Goal: Task Accomplishment & Management: Use online tool/utility

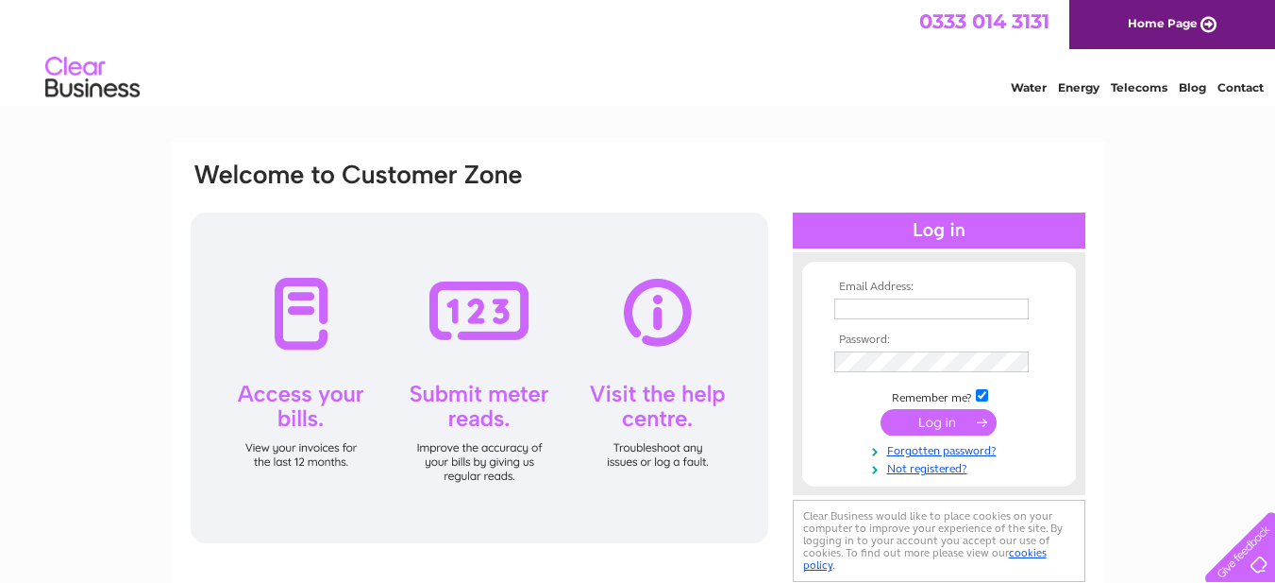
type input "mobilemax200@hotmail.com"
click at [962, 423] on input "submit" at bounding box center [939, 422] width 116 height 26
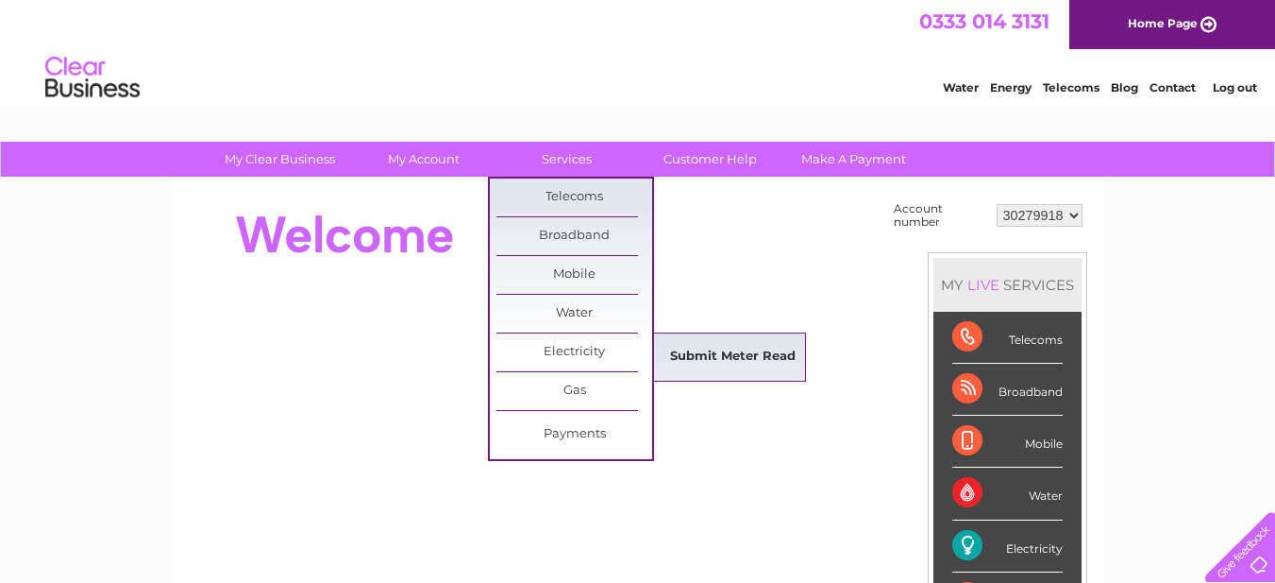
click at [731, 367] on link "Submit Meter Read" at bounding box center [733, 357] width 156 height 38
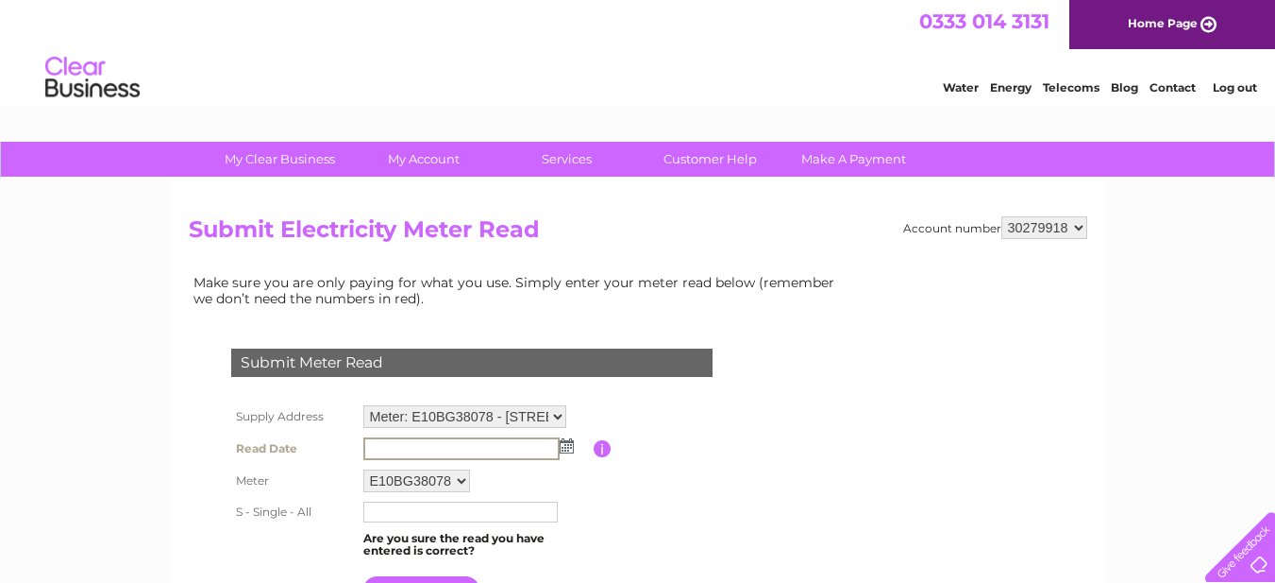
click at [466, 448] on input "text" at bounding box center [461, 448] width 196 height 23
click at [567, 447] on img at bounding box center [565, 444] width 14 height 15
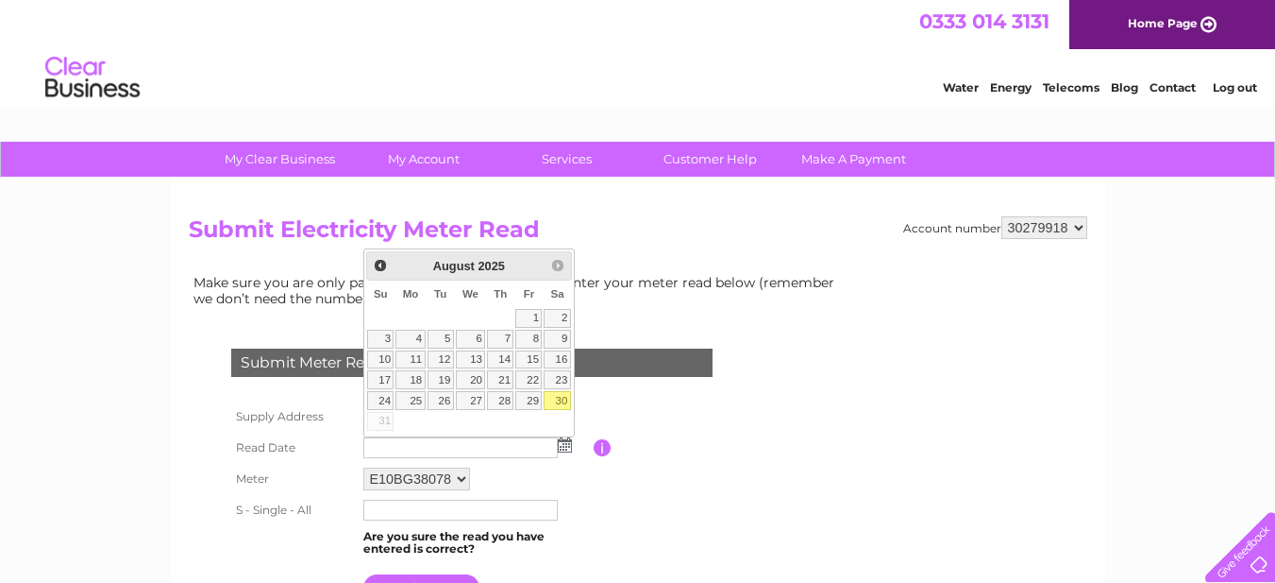
click at [562, 404] on link "30" at bounding box center [557, 400] width 26 height 19
type input "2025/08/30"
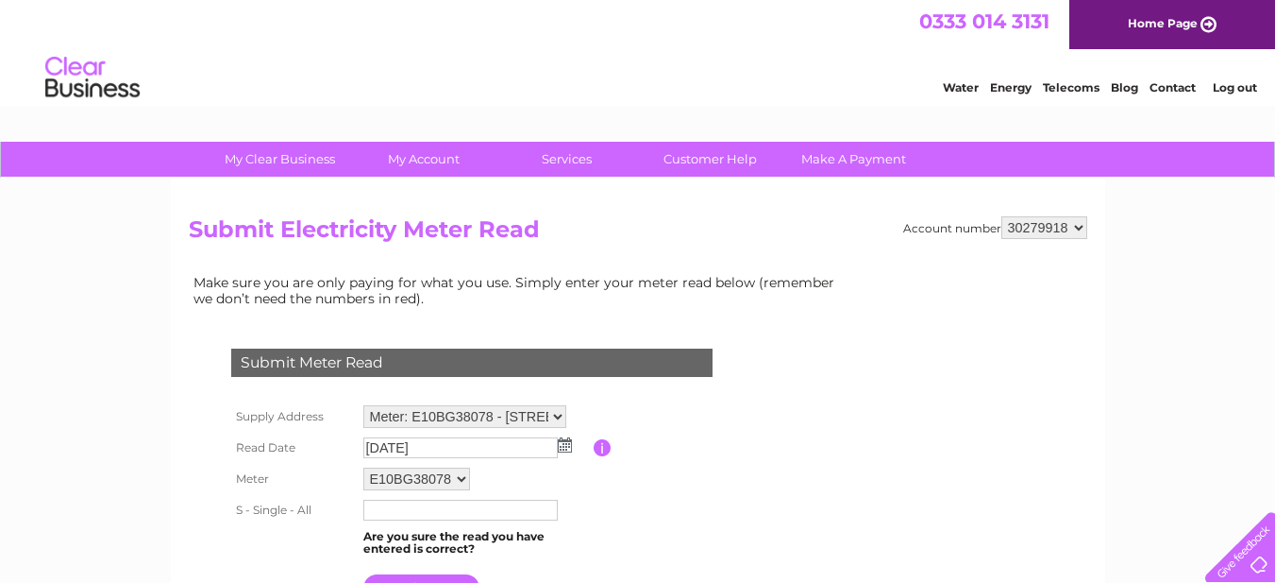
click at [431, 510] on input "text" at bounding box center [460, 509] width 194 height 21
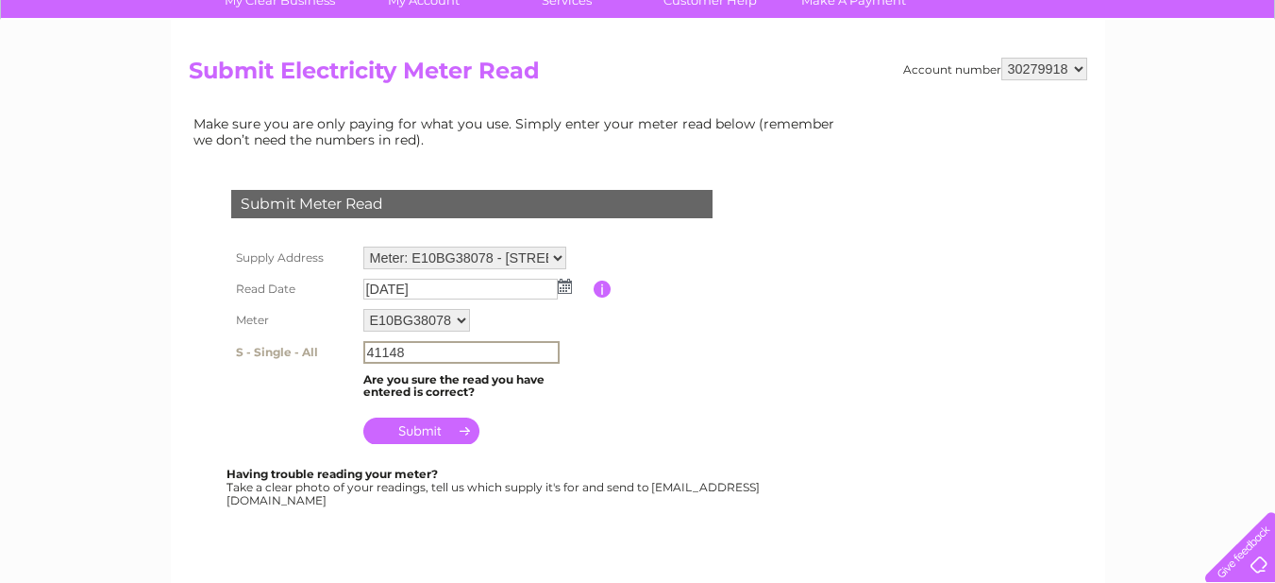
scroll to position [189, 0]
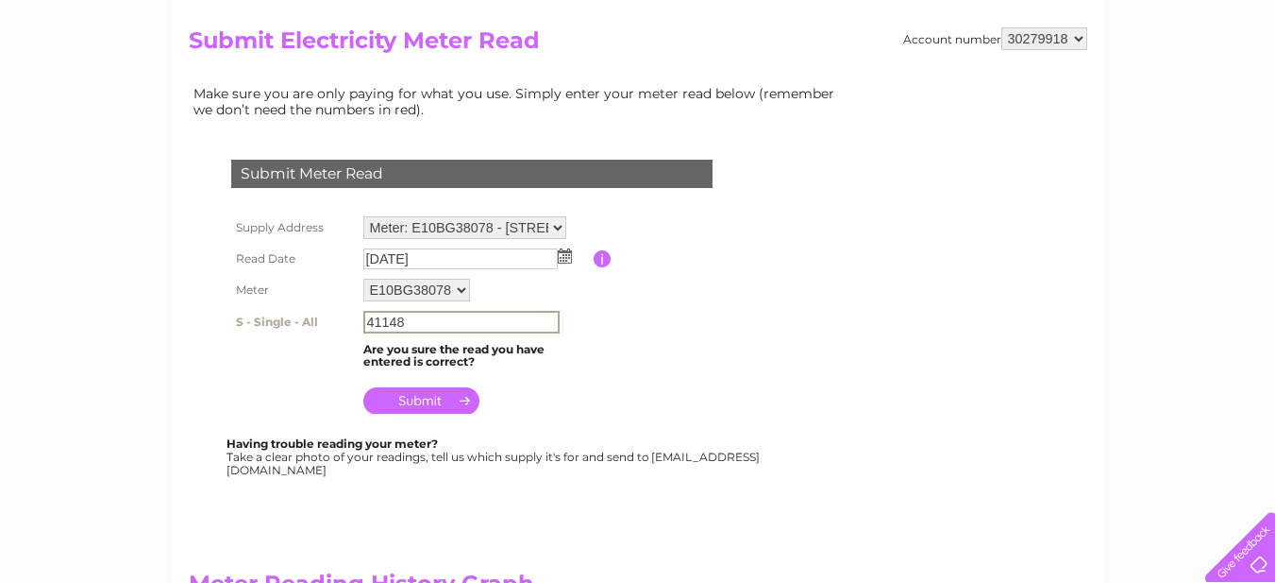
type input "41148"
click at [413, 392] on input "submit" at bounding box center [421, 400] width 116 height 26
